Goal: Information Seeking & Learning: Learn about a topic

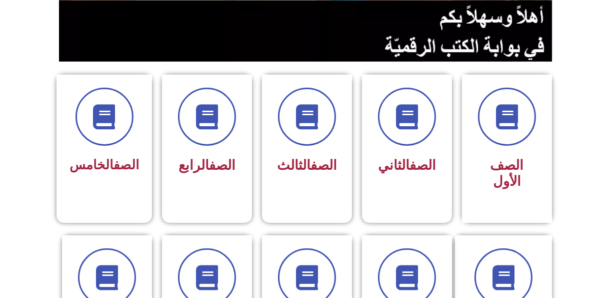
scroll to position [201, 0]
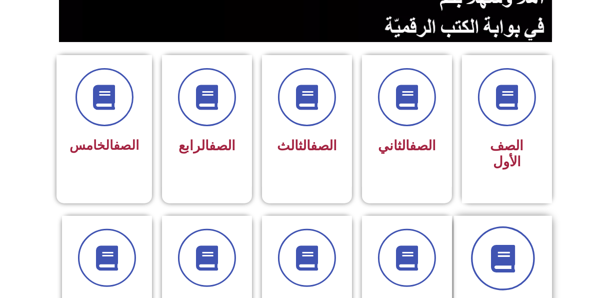
click at [528, 226] on span at bounding box center [503, 258] width 64 height 64
click at [516, 244] on icon at bounding box center [504, 258] width 28 height 28
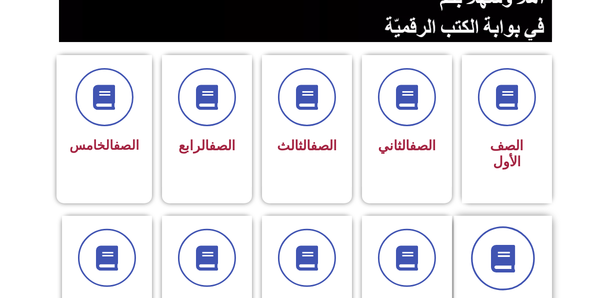
click at [516, 244] on icon at bounding box center [504, 258] width 28 height 28
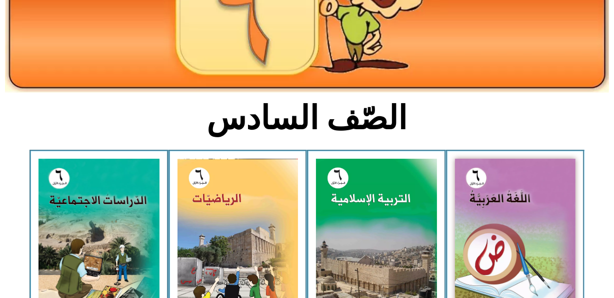
scroll to position [140, 0]
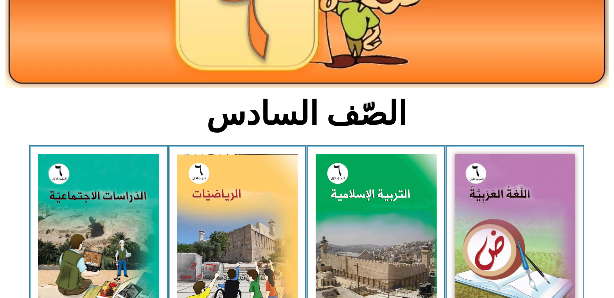
drag, startPoint x: 617, startPoint y: 83, endPoint x: 620, endPoint y: 128, distance: 45.7
click at [614, 128] on html "الصفحة الرئيسية الصف الأول الصف الثاني الصف الثالث الصف الرابع الصف الخامس الصف…" at bounding box center [307, 292] width 614 height 865
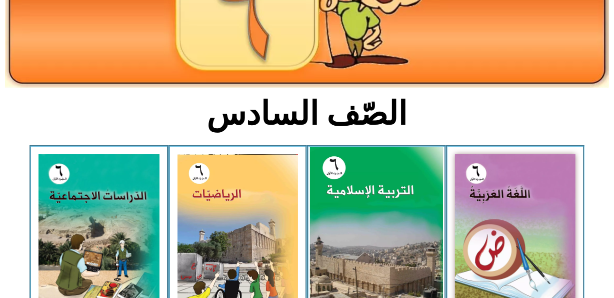
click at [406, 202] on img at bounding box center [376, 230] width 133 height 166
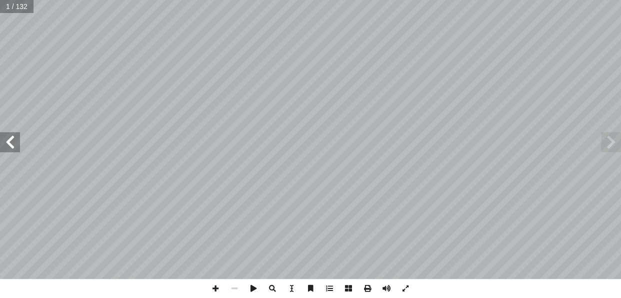
click at [13, 142] on span at bounding box center [10, 142] width 20 height 20
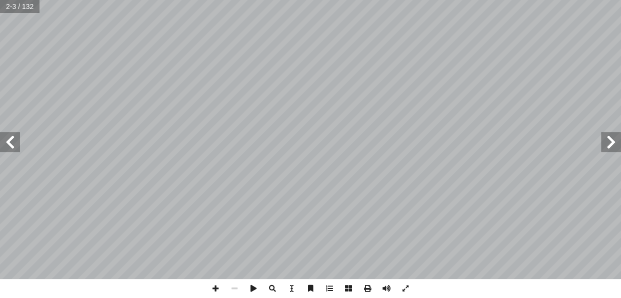
click at [13, 142] on span at bounding box center [10, 142] width 20 height 20
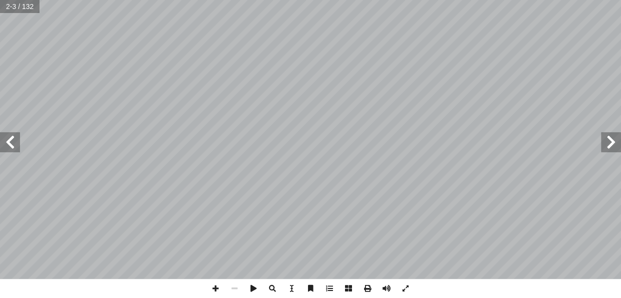
click at [13, 142] on span at bounding box center [10, 142] width 20 height 20
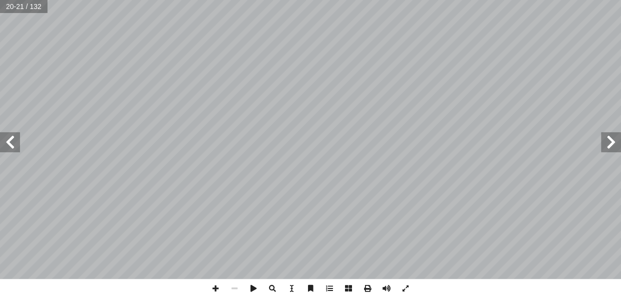
click at [13, 142] on span at bounding box center [10, 142] width 20 height 20
click at [215, 290] on span at bounding box center [215, 288] width 19 height 19
click at [220, 288] on span at bounding box center [215, 288] width 19 height 19
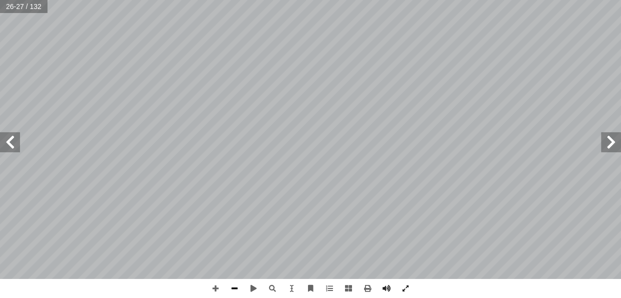
click at [235, 290] on span at bounding box center [234, 288] width 19 height 19
click at [614, 143] on span at bounding box center [611, 142] width 20 height 20
click at [10, 140] on span at bounding box center [10, 142] width 20 height 20
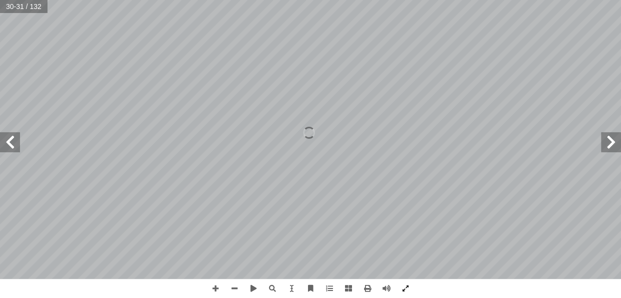
click at [612, 140] on span at bounding box center [611, 142] width 20 height 20
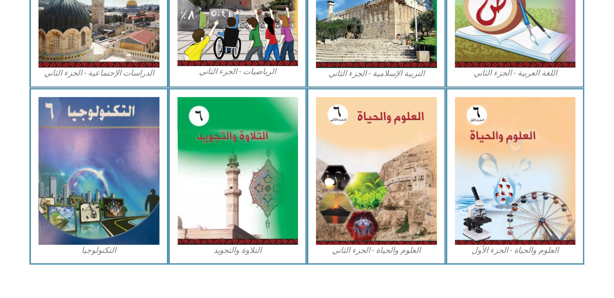
scroll to position [564, 0]
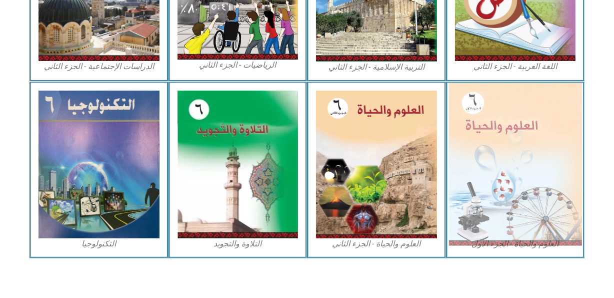
click at [473, 185] on img at bounding box center [515, 164] width 133 height 162
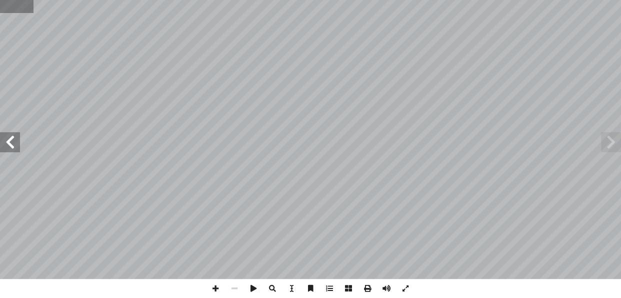
click at [4, 5] on input "text" at bounding box center [16, 6] width 33 height 13
type input "**"
click at [17, 147] on span at bounding box center [10, 142] width 20 height 20
click at [218, 285] on span at bounding box center [215, 288] width 19 height 19
click at [213, 285] on span at bounding box center [215, 288] width 19 height 19
